Goal: Task Accomplishment & Management: Manage account settings

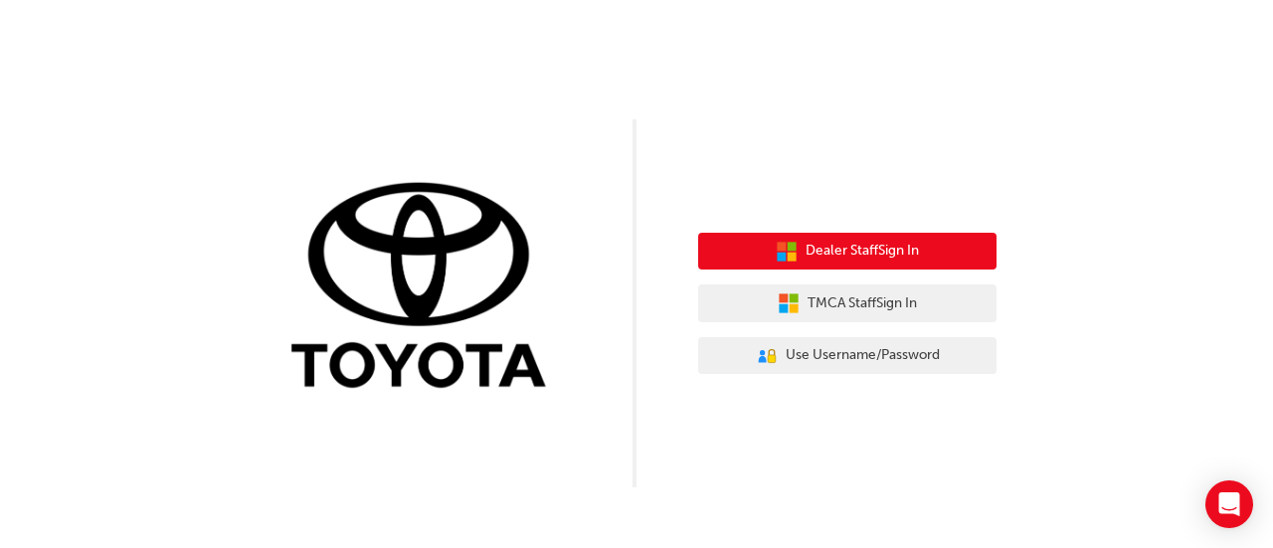
click at [909, 247] on span "Dealer Staff Sign In" at bounding box center [861, 251] width 113 height 23
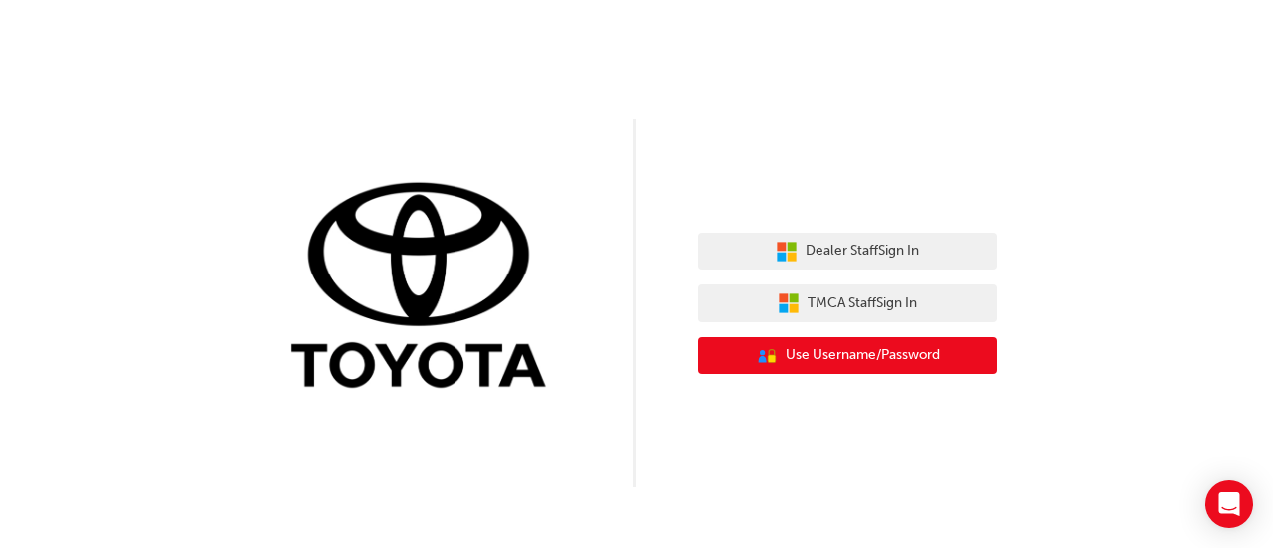
click at [860, 351] on span "Use Username/Password" at bounding box center [863, 355] width 154 height 23
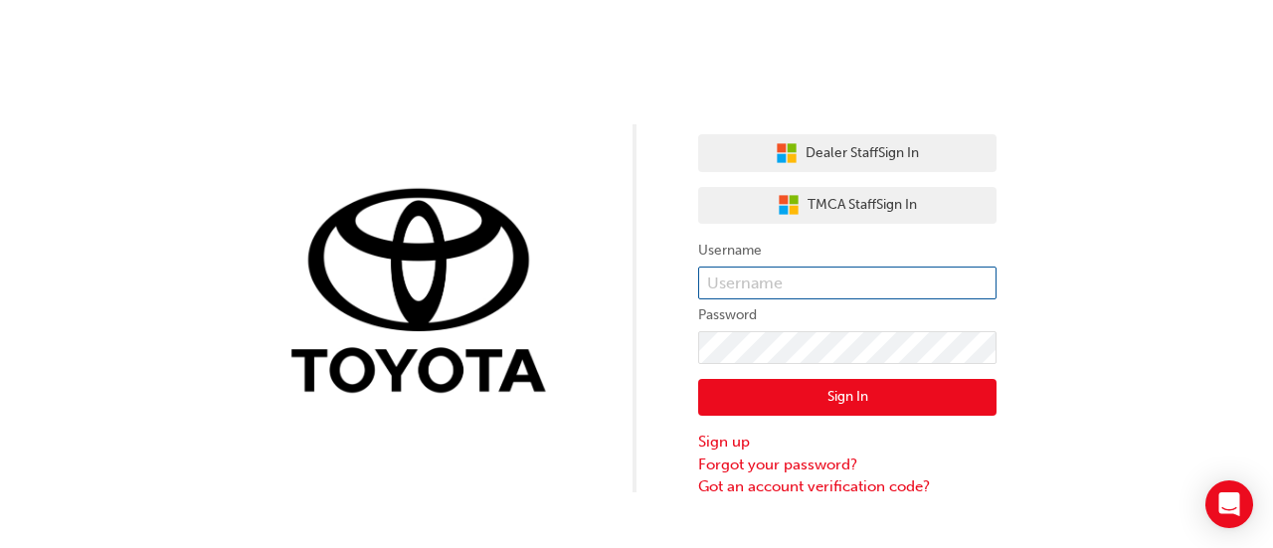
drag, startPoint x: 1199, startPoint y: 269, endPoint x: 944, endPoint y: 291, distance: 256.5
click at [1198, 269] on div "Dealer Staff Sign In TMCA Staff Sign In Username Password Sign In Sign up Forgo…" at bounding box center [636, 249] width 1273 height 498
paste input "k15866"
type input "k15866"
click at [1150, 311] on div "Dealer Staff Sign In TMCA Staff Sign In Username k15866 Password Sign In Sign u…" at bounding box center [636, 249] width 1273 height 498
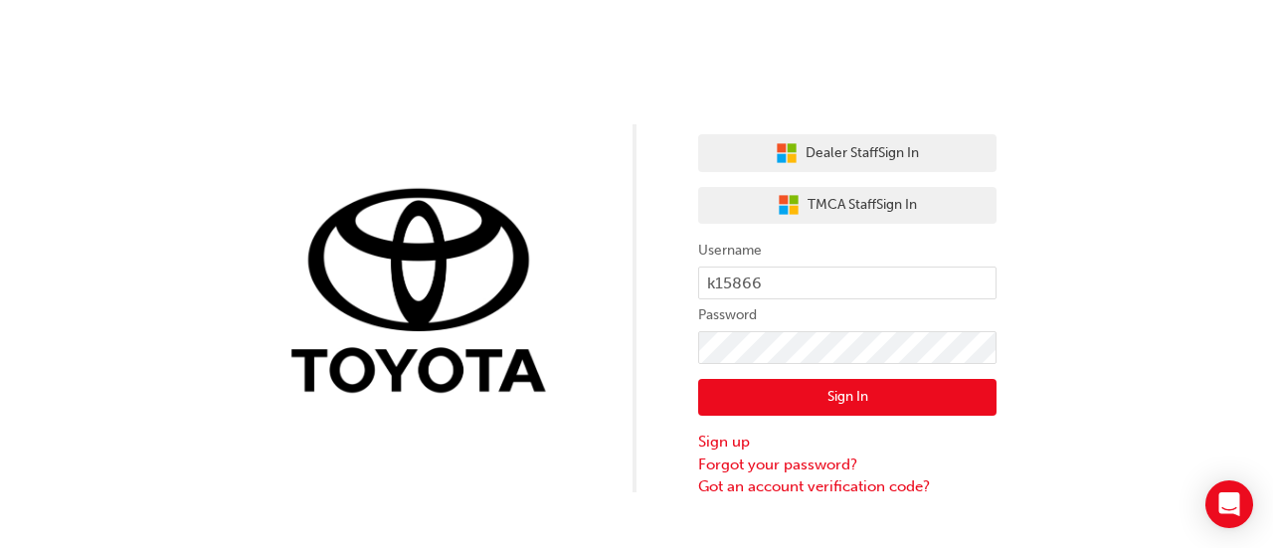
click at [861, 398] on button "Sign In" at bounding box center [847, 398] width 298 height 38
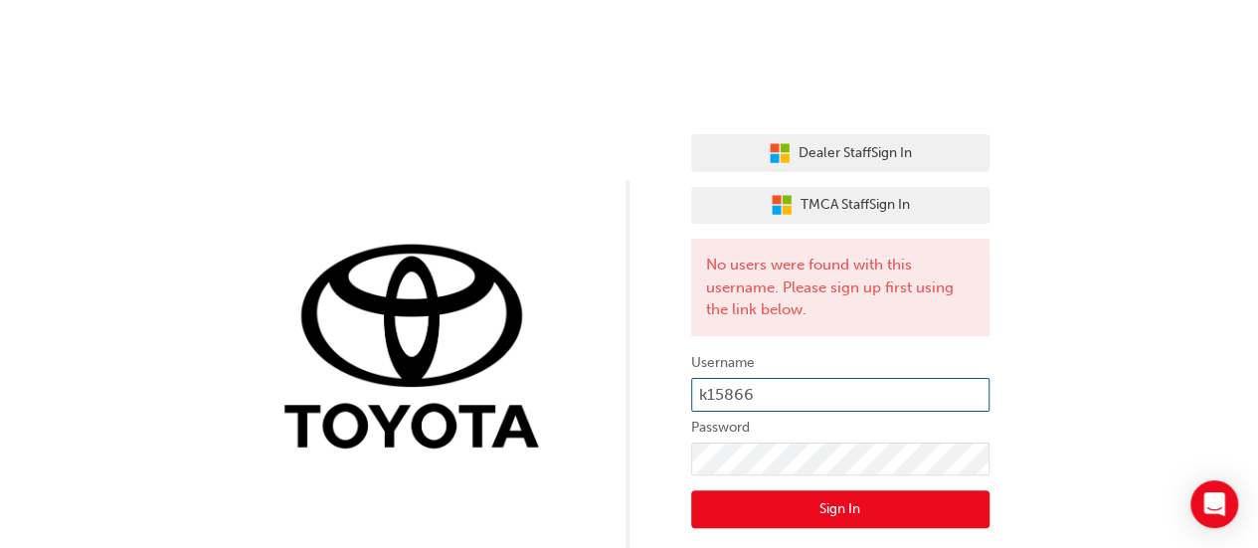
click at [786, 393] on input "k15866" at bounding box center [840, 395] width 298 height 34
type input "k15866@toyota.com"
click at [867, 504] on button "Sign In" at bounding box center [840, 509] width 298 height 38
click at [1130, 242] on div "Dealer Staff Sign In TMCA Staff Sign In No users were found with this username.…" at bounding box center [629, 305] width 1258 height 610
click at [859, 391] on input "k15866@toyota.com" at bounding box center [840, 395] width 298 height 34
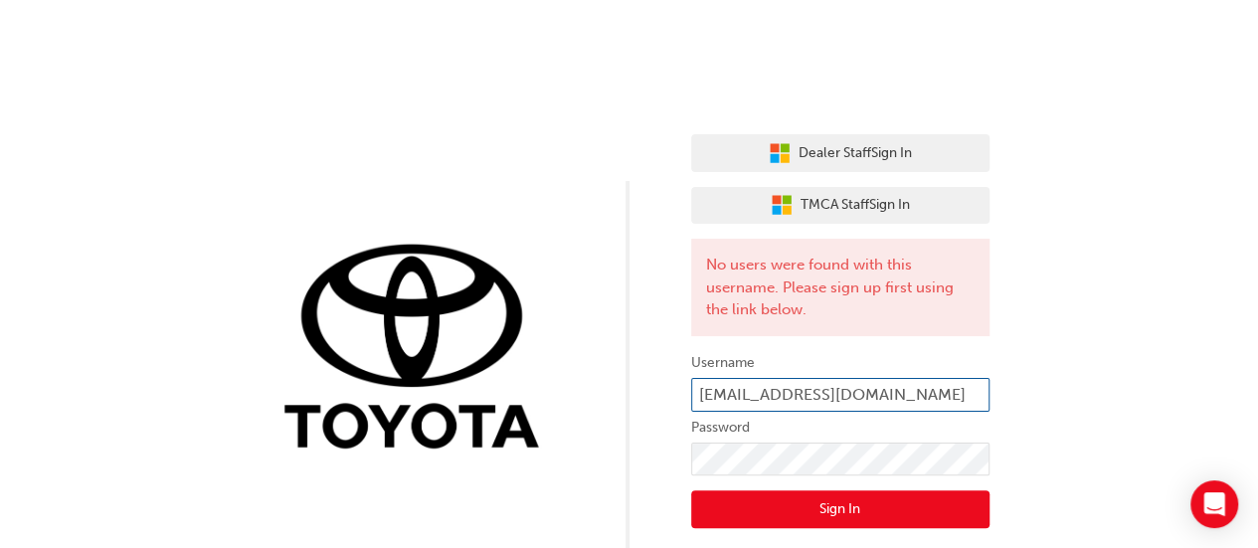
click at [860, 391] on input "k15866@toyota.com" at bounding box center [840, 395] width 298 height 34
click at [860, 389] on input "k15866@toyota.com" at bounding box center [840, 395] width 298 height 34
paste input "z11467910"
type input "z11467910"
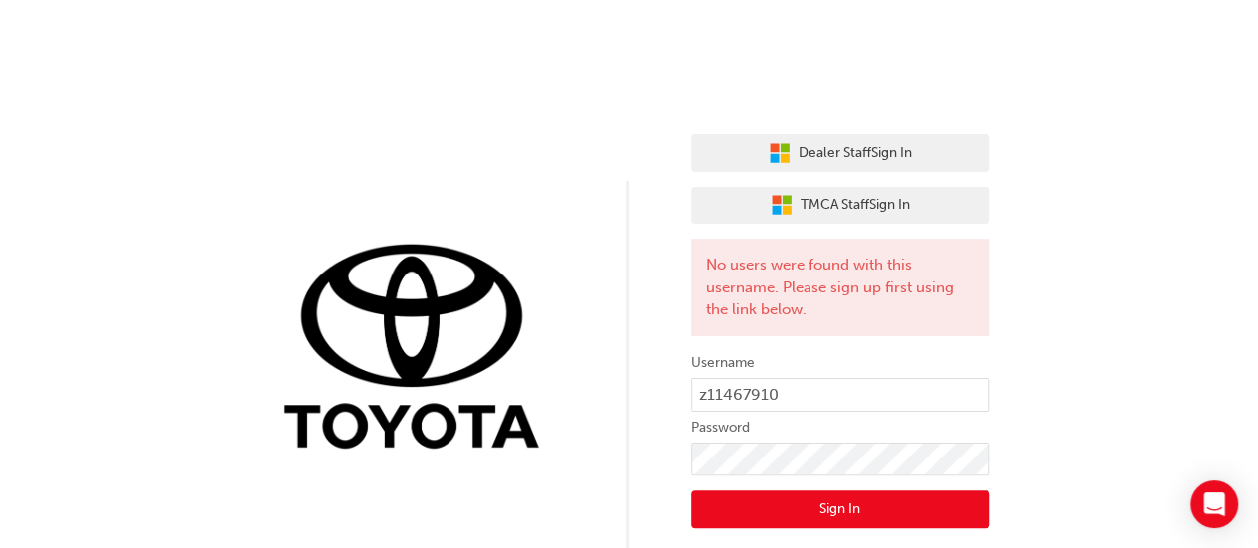
click at [1118, 285] on div "Dealer Staff Sign In TMCA Staff Sign In No users were found with this username.…" at bounding box center [629, 305] width 1258 height 610
click at [1150, 293] on div "Dealer Staff Sign In TMCA Staff Sign In No users were found with this username.…" at bounding box center [629, 305] width 1258 height 610
click at [863, 506] on button "Sign In" at bounding box center [840, 509] width 298 height 38
click at [820, 397] on input "z11467910" at bounding box center [840, 395] width 298 height 34
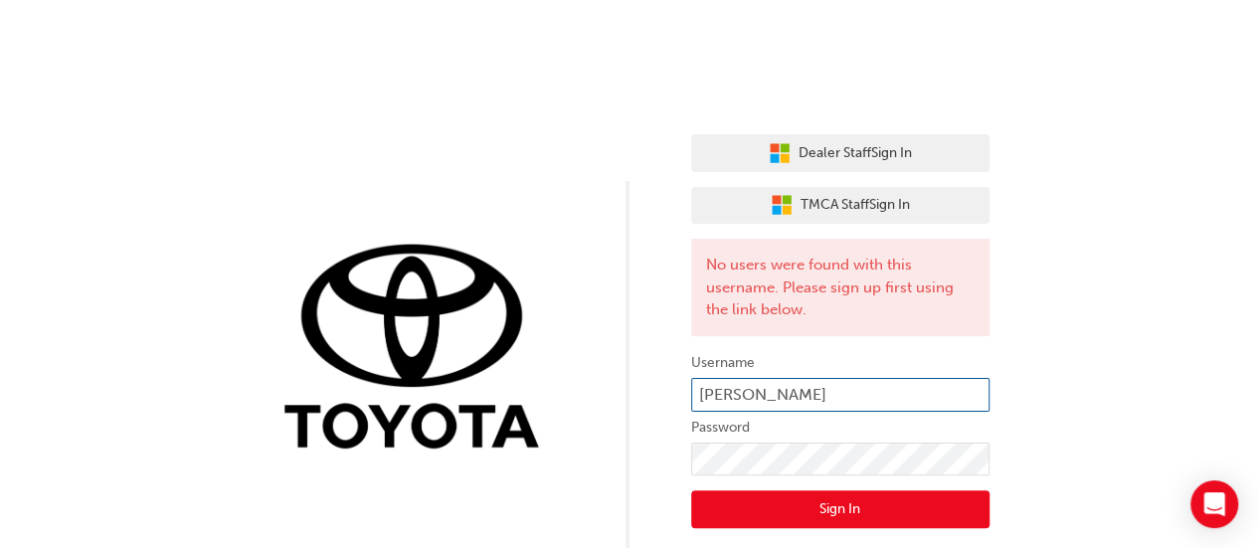
type input "andrew.purcell@hsv.com.au"
click at [898, 499] on button "Sign In" at bounding box center [840, 509] width 298 height 38
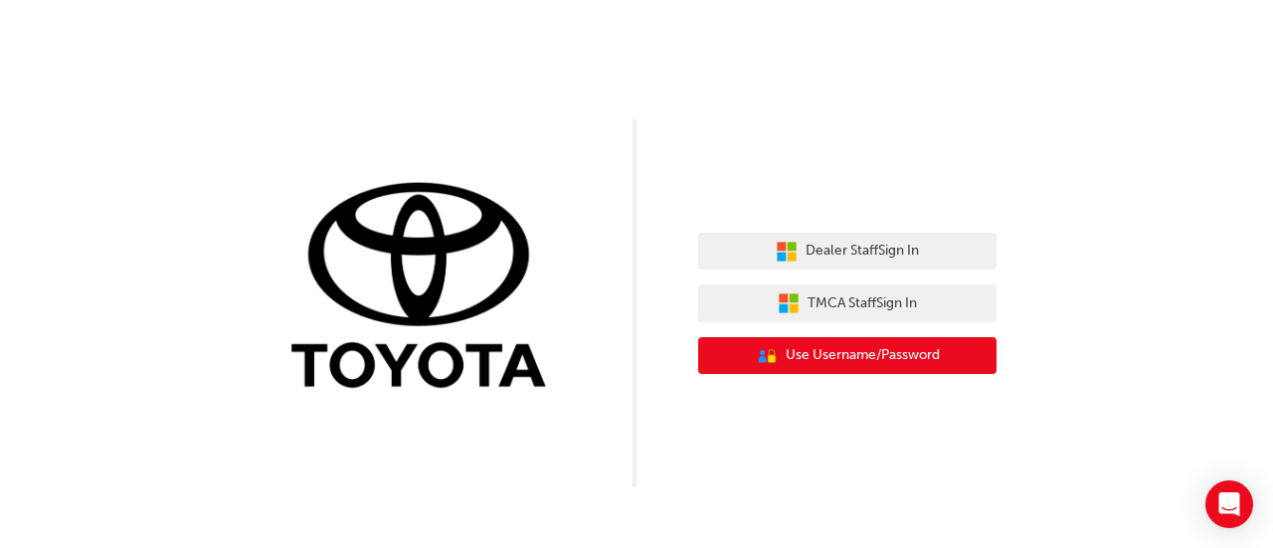
click at [869, 351] on span "Use Username/Password" at bounding box center [863, 355] width 154 height 23
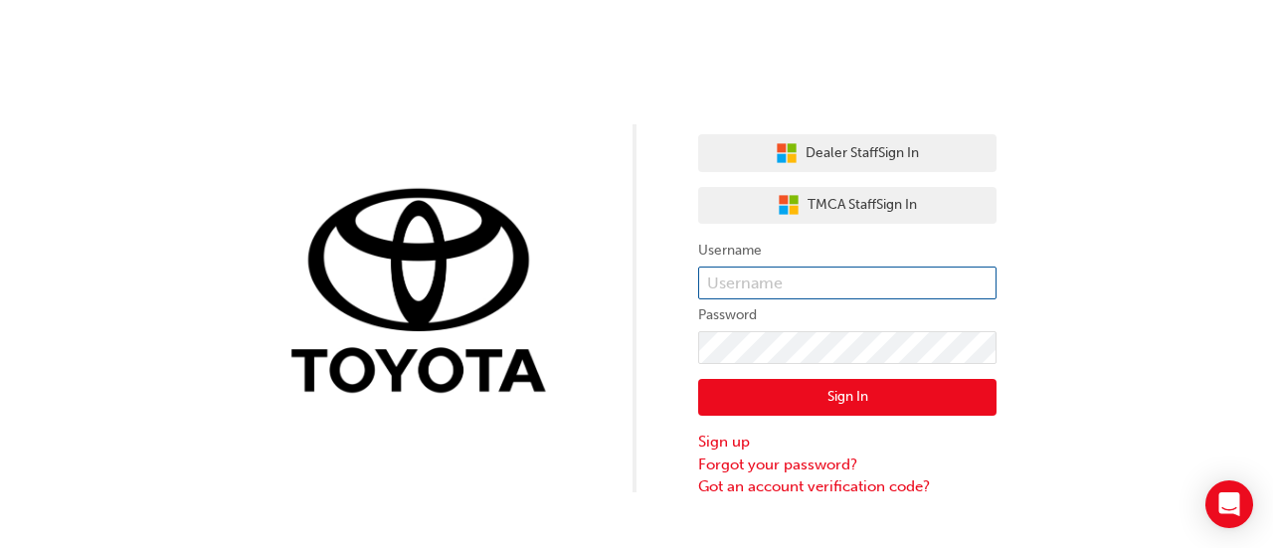
click at [786, 282] on input "text" at bounding box center [847, 283] width 298 height 34
paste input "[EMAIL_ADDRESS][DOMAIN_NAME]"
type input "[EMAIL_ADDRESS][DOMAIN_NAME]"
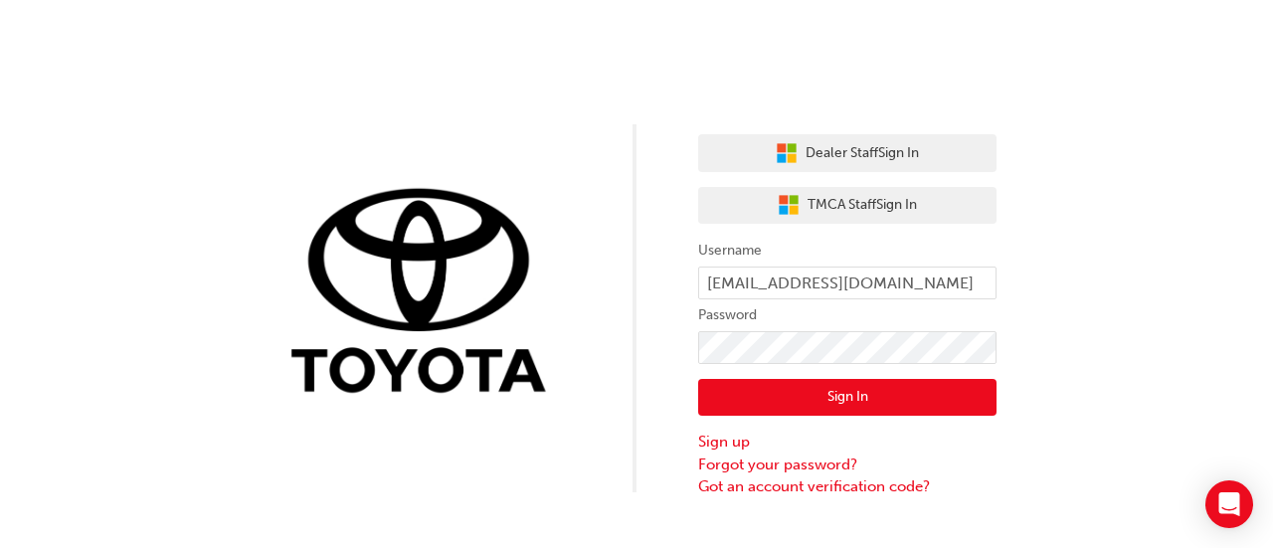
click at [867, 390] on button "Sign In" at bounding box center [847, 398] width 298 height 38
